Goal: Check status: Check status

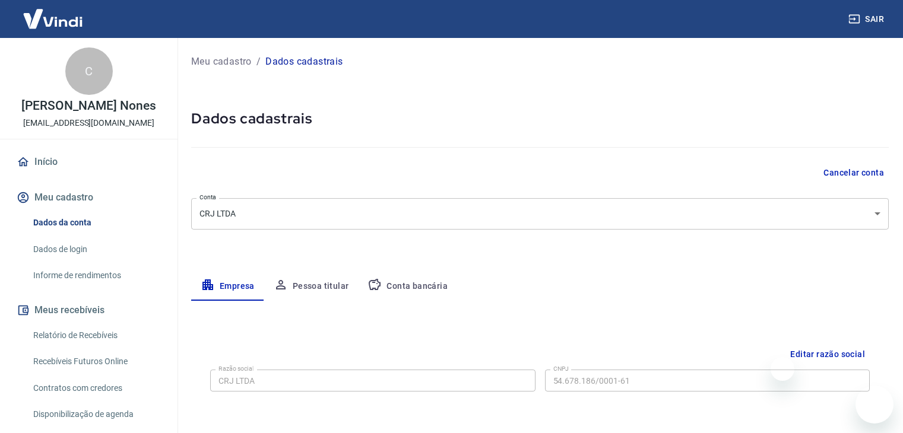
select select "SP"
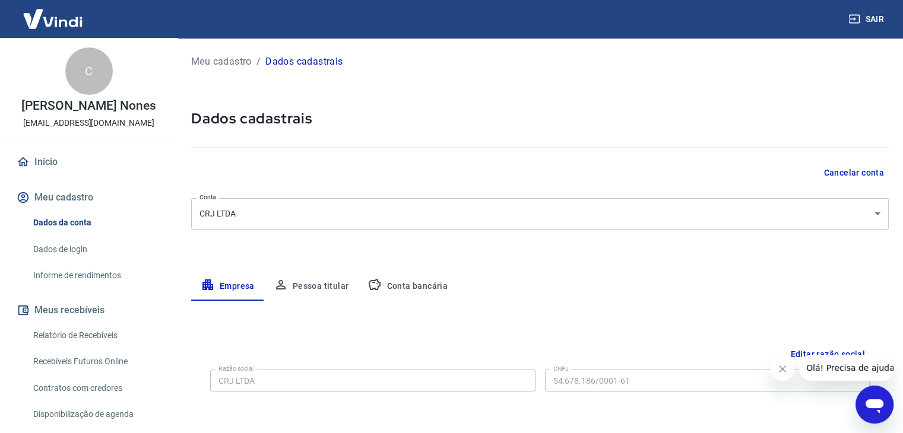
scroll to position [119, 0]
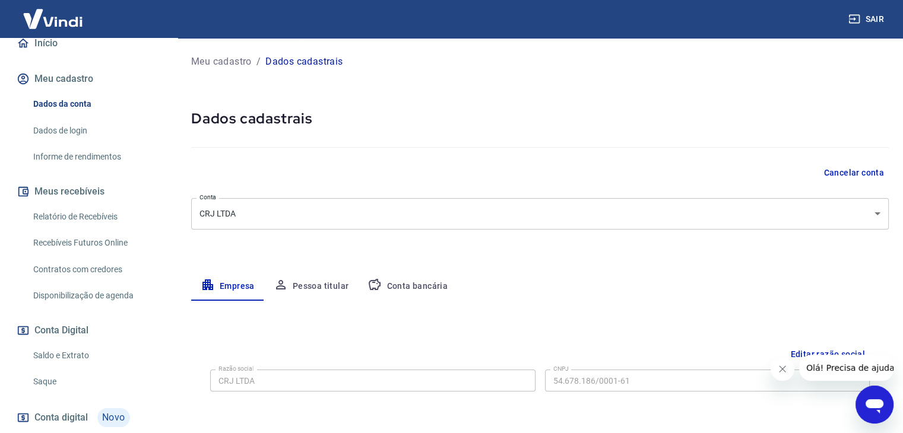
click at [37, 34] on img at bounding box center [52, 19] width 77 height 36
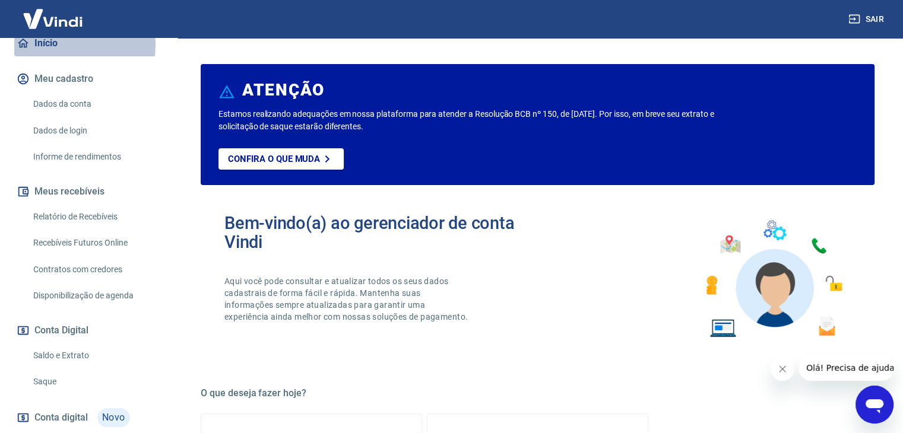
click at [38, 43] on link "Início" at bounding box center [88, 43] width 149 height 26
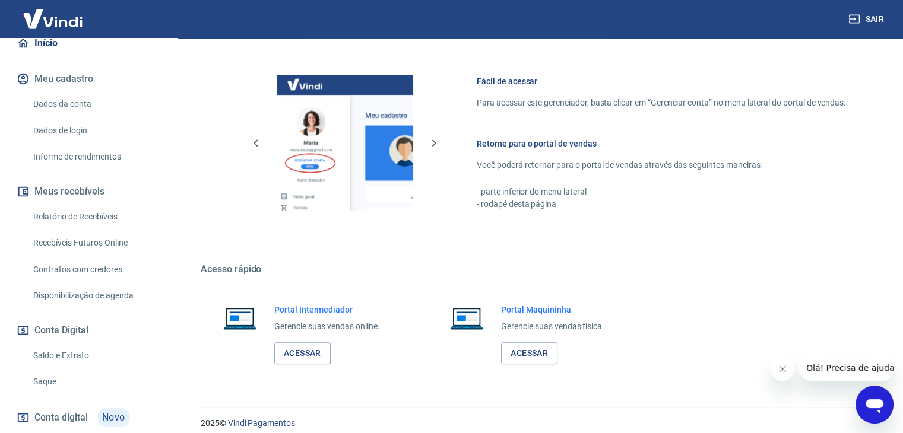
scroll to position [504, 0]
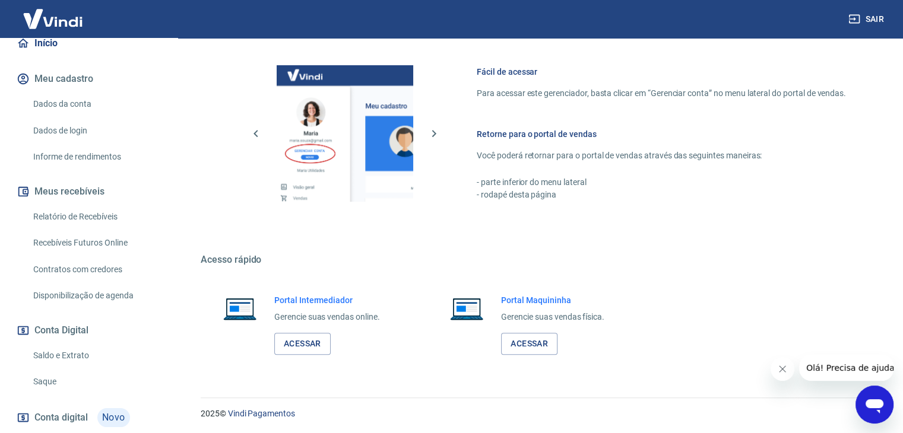
click at [65, 416] on span "Conta digital" at bounding box center [60, 418] width 53 height 17
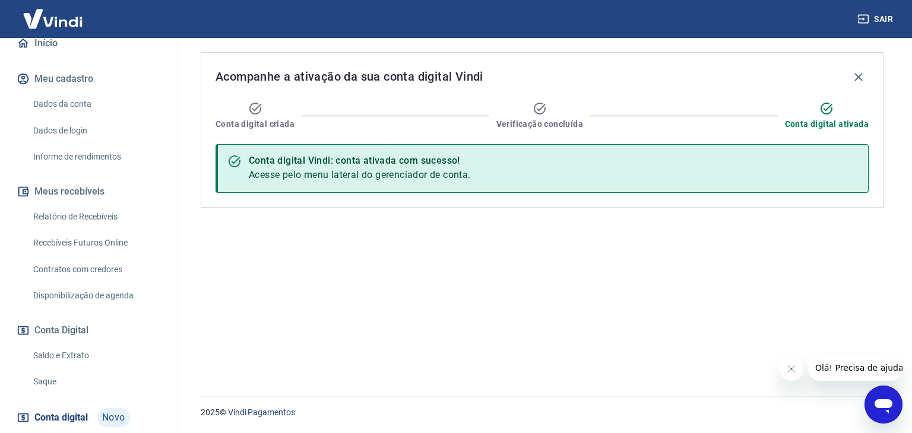
click at [42, 354] on link "Saldo e Extrato" at bounding box center [96, 356] width 135 height 24
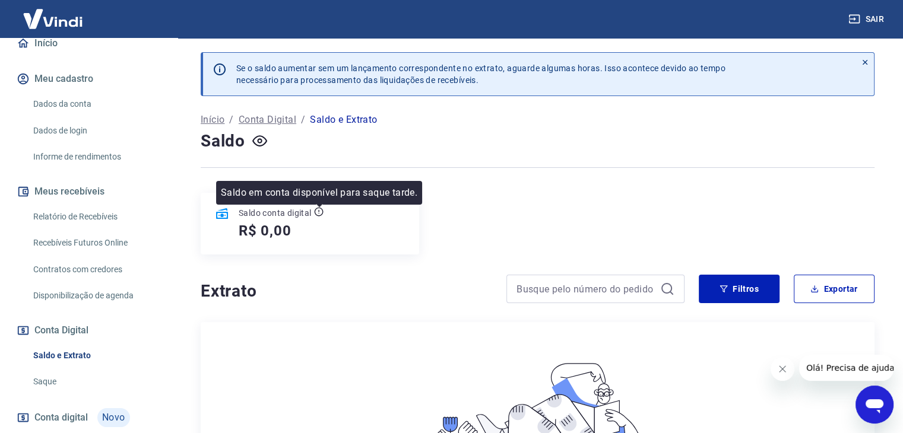
click at [319, 210] on icon at bounding box center [319, 212] width 10 height 10
click at [318, 214] on icon at bounding box center [319, 212] width 10 height 10
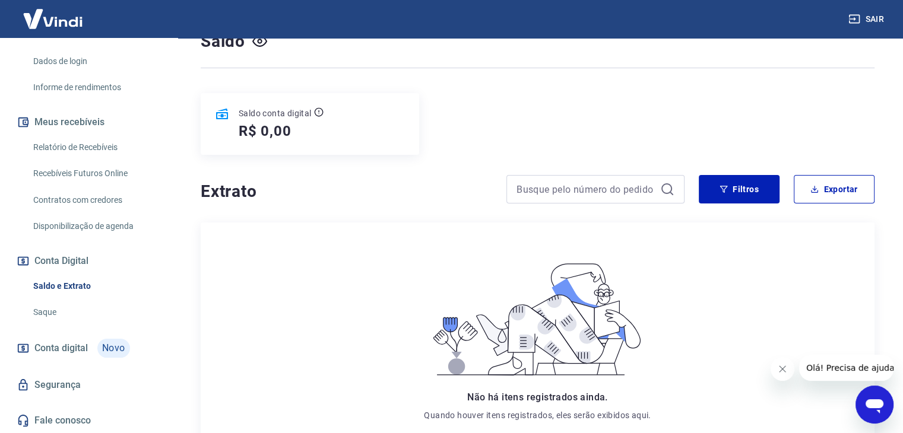
scroll to position [202, 0]
